Goal: Task Accomplishment & Management: Use online tool/utility

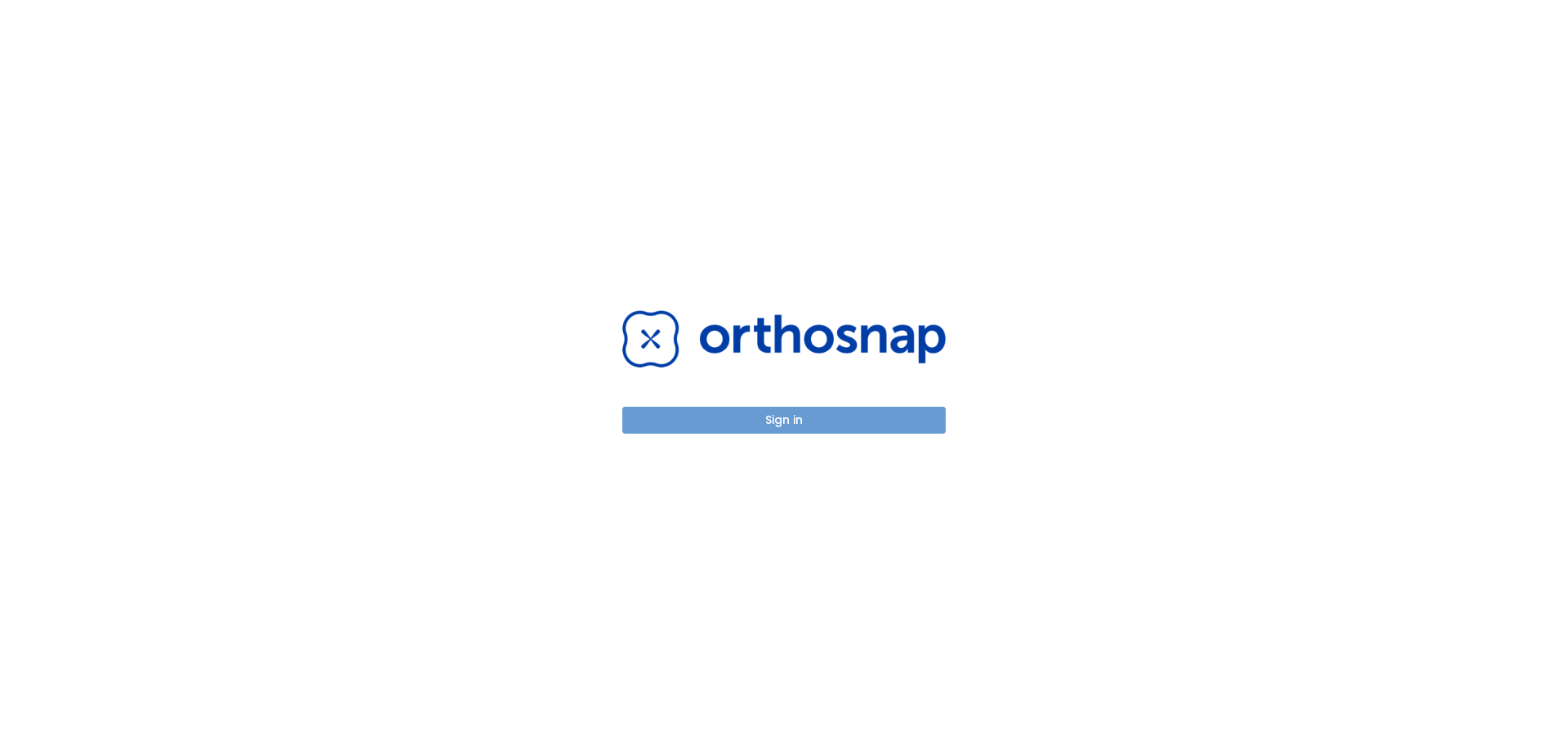
click at [811, 419] on button "Sign in" at bounding box center [784, 420] width 323 height 27
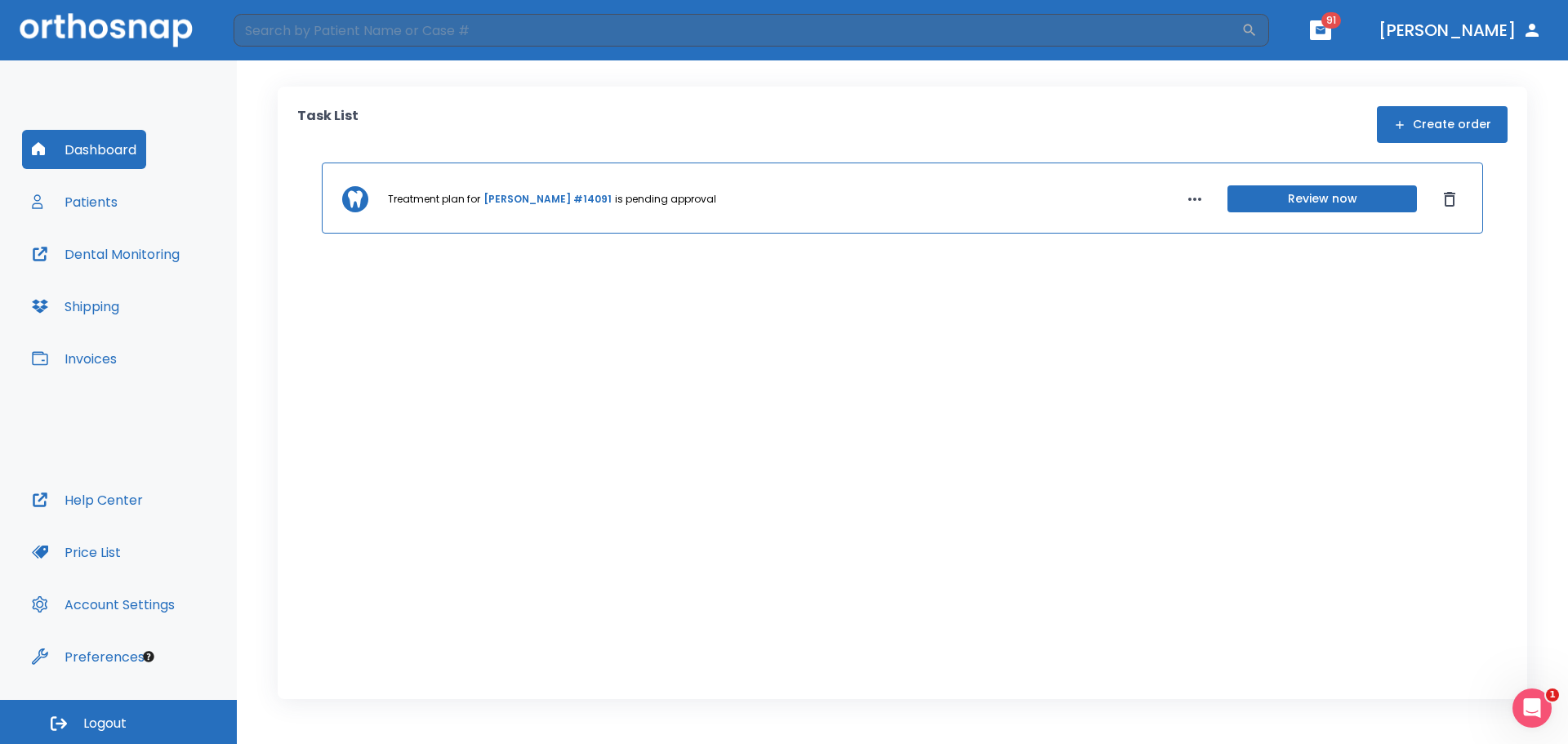
click at [535, 197] on link "[PERSON_NAME] #14091" at bounding box center [548, 199] width 128 height 15
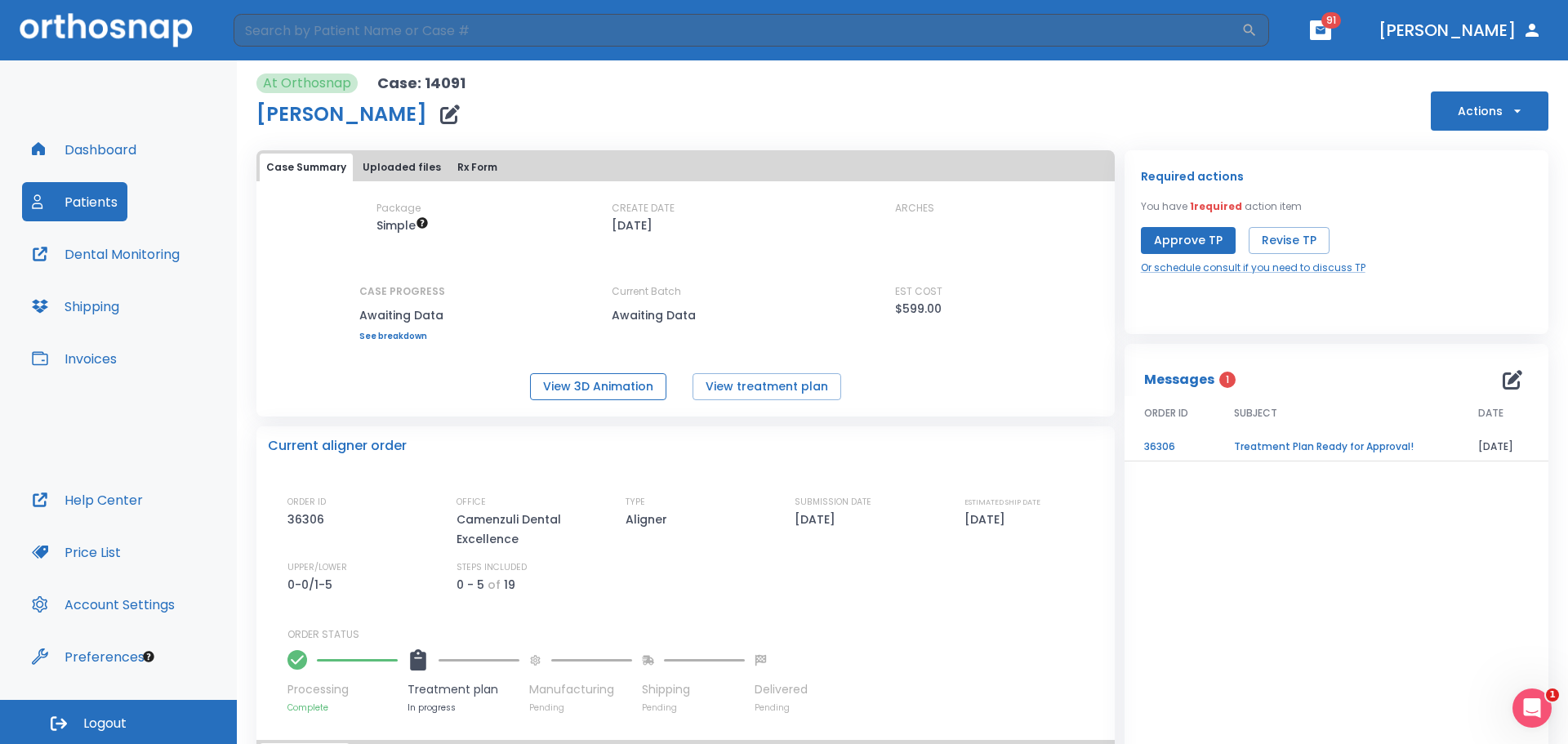
click at [607, 378] on button "View 3D Animation" at bounding box center [599, 387] width 137 height 27
click at [1194, 236] on button "Approve TP" at bounding box center [1188, 240] width 95 height 27
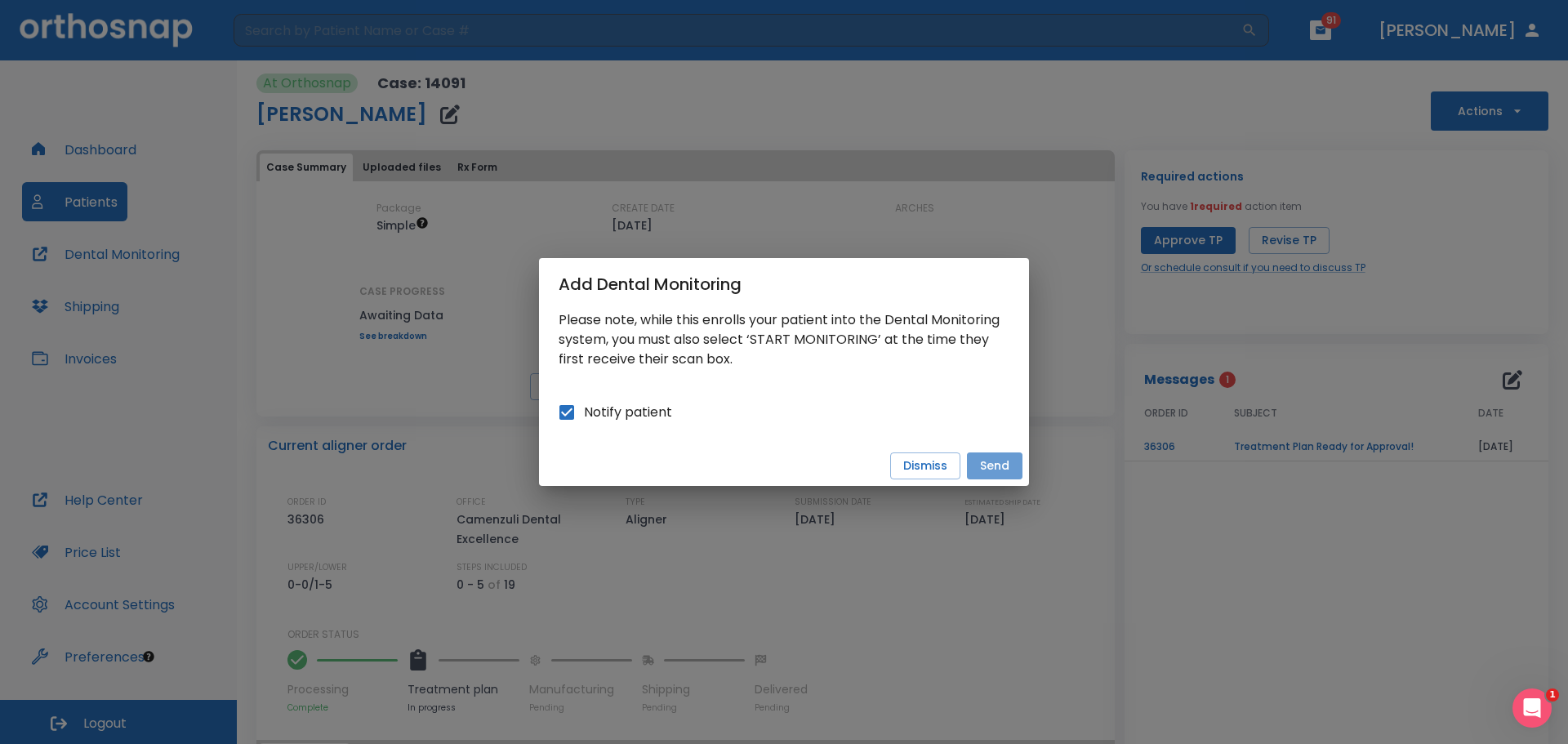
click at [986, 469] on button "Send" at bounding box center [994, 466] width 56 height 27
